Goal: Entertainment & Leisure: Browse casually

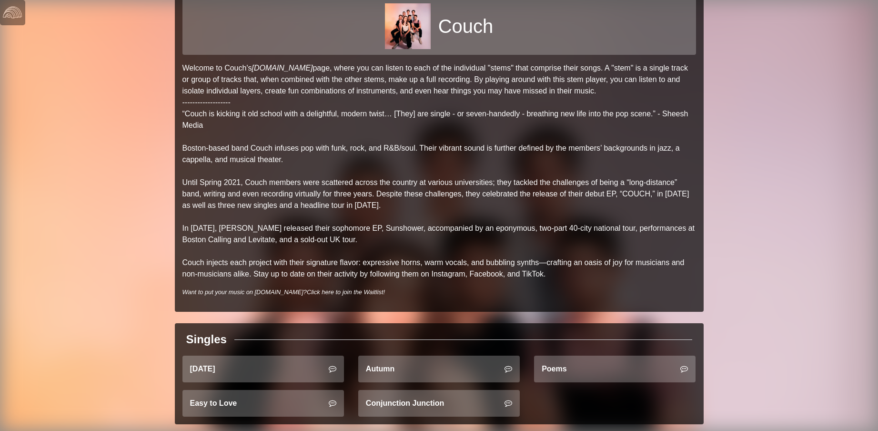
scroll to position [191, 0]
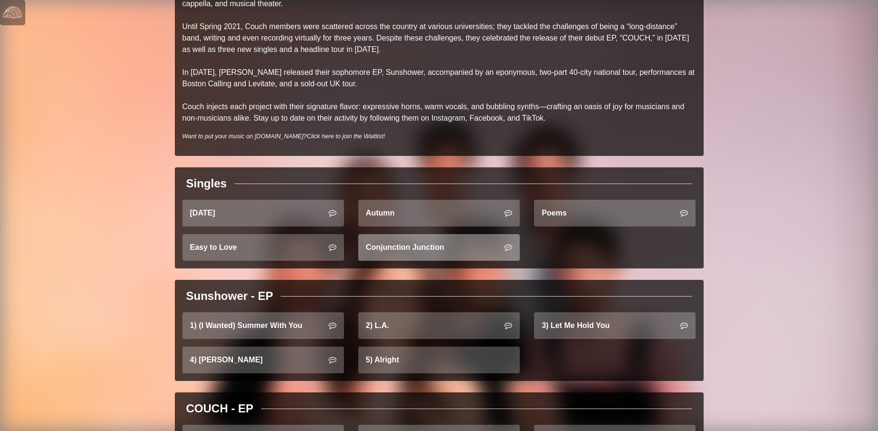
click at [433, 260] on link "Conjunction Junction" at bounding box center [438, 247] width 161 height 27
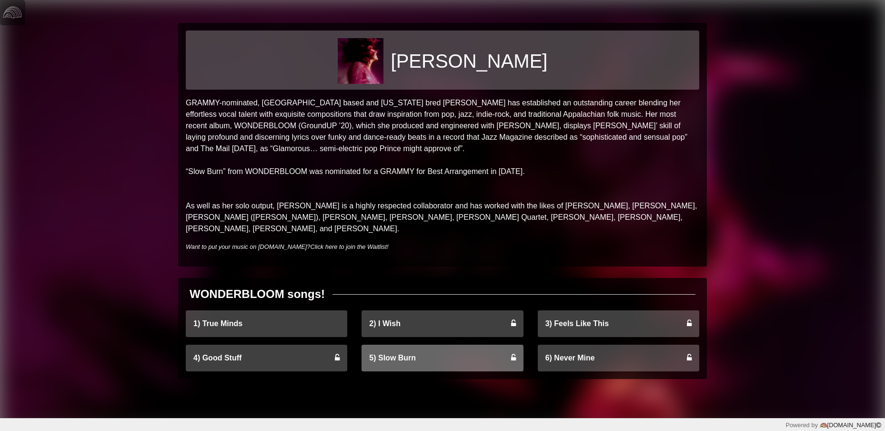
click at [427, 344] on link "5) Slow Burn" at bounding box center [442, 357] width 161 height 27
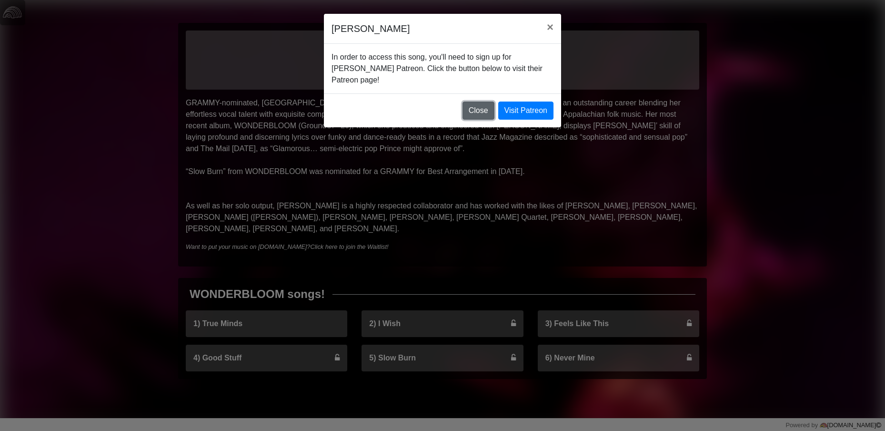
click at [477, 109] on button "Close" at bounding box center [479, 110] width 32 height 18
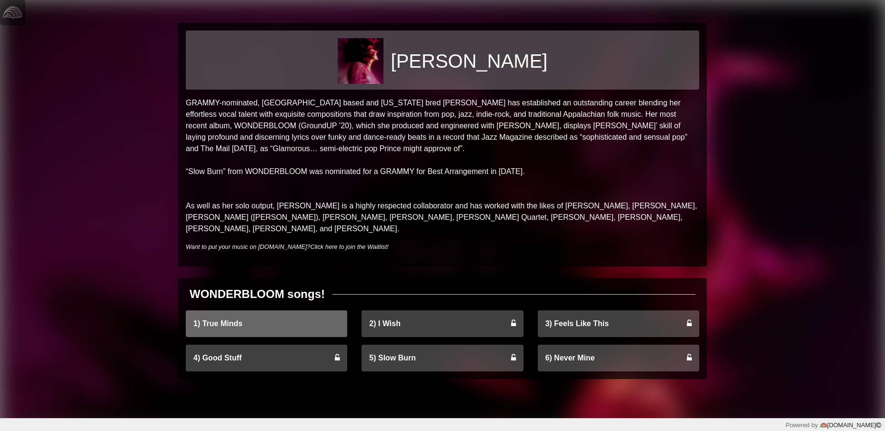
click at [296, 313] on link "1) True Minds" at bounding box center [266, 323] width 161 height 27
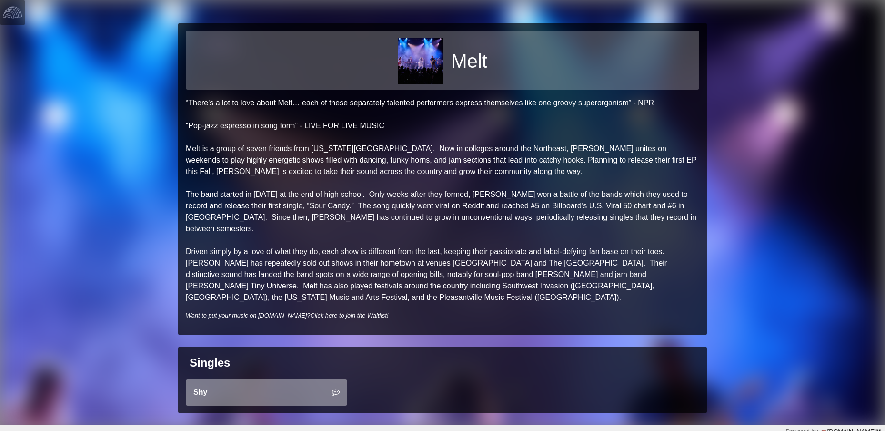
click at [339, 388] on icon at bounding box center [336, 392] width 8 height 8
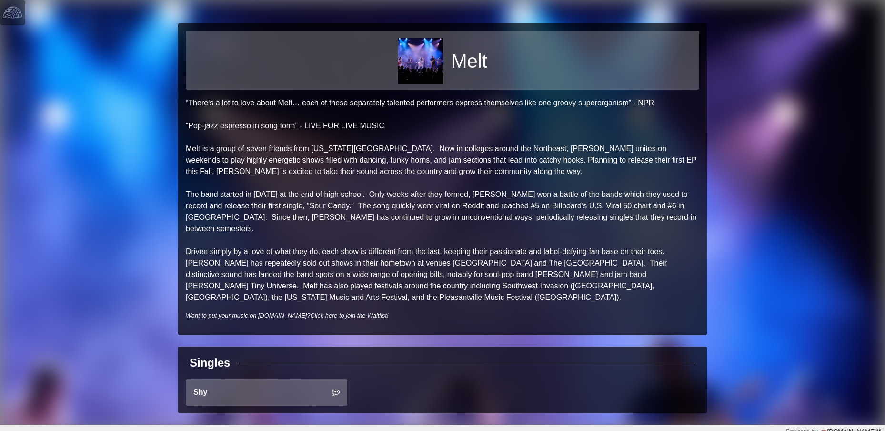
click at [733, 169] on div "Melt “There's a lot to love about Melt… each of these separately talented perfo…" at bounding box center [442, 212] width 885 height 424
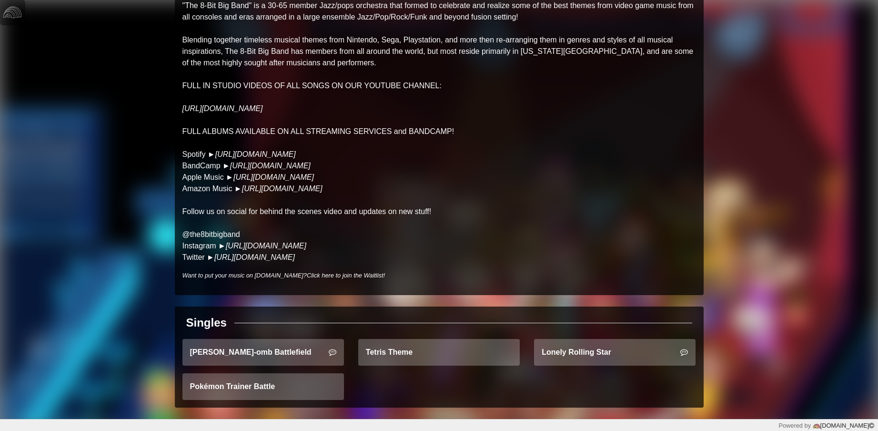
scroll to position [98, 0]
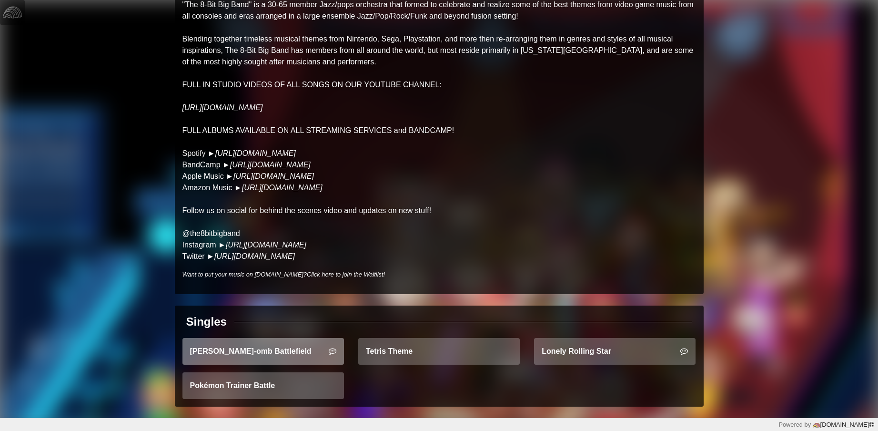
click at [300, 350] on link "Bob-omb Battlefield" at bounding box center [262, 351] width 161 height 27
